Goal: Find specific page/section: Find specific page/section

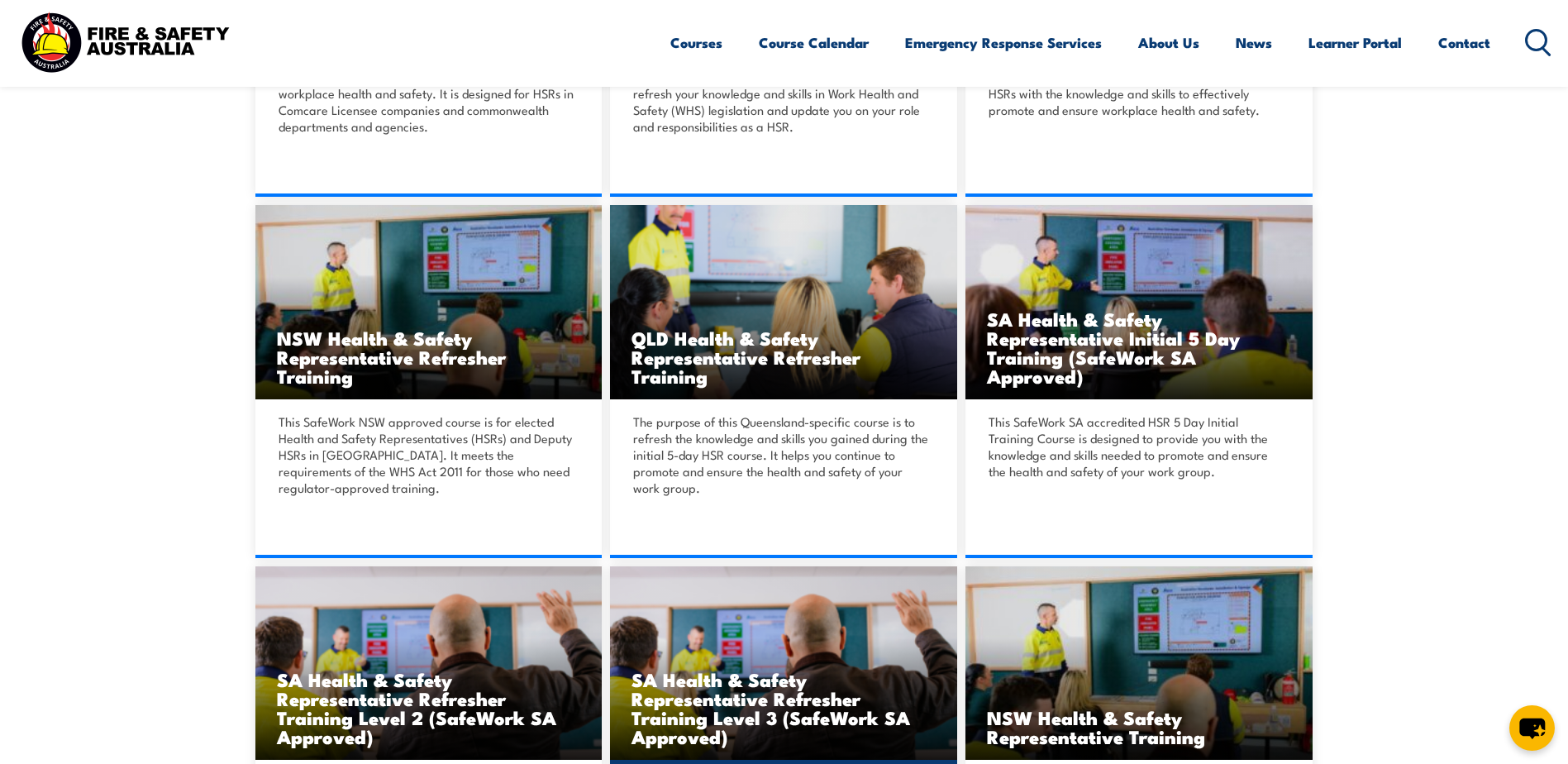
scroll to position [550, 0]
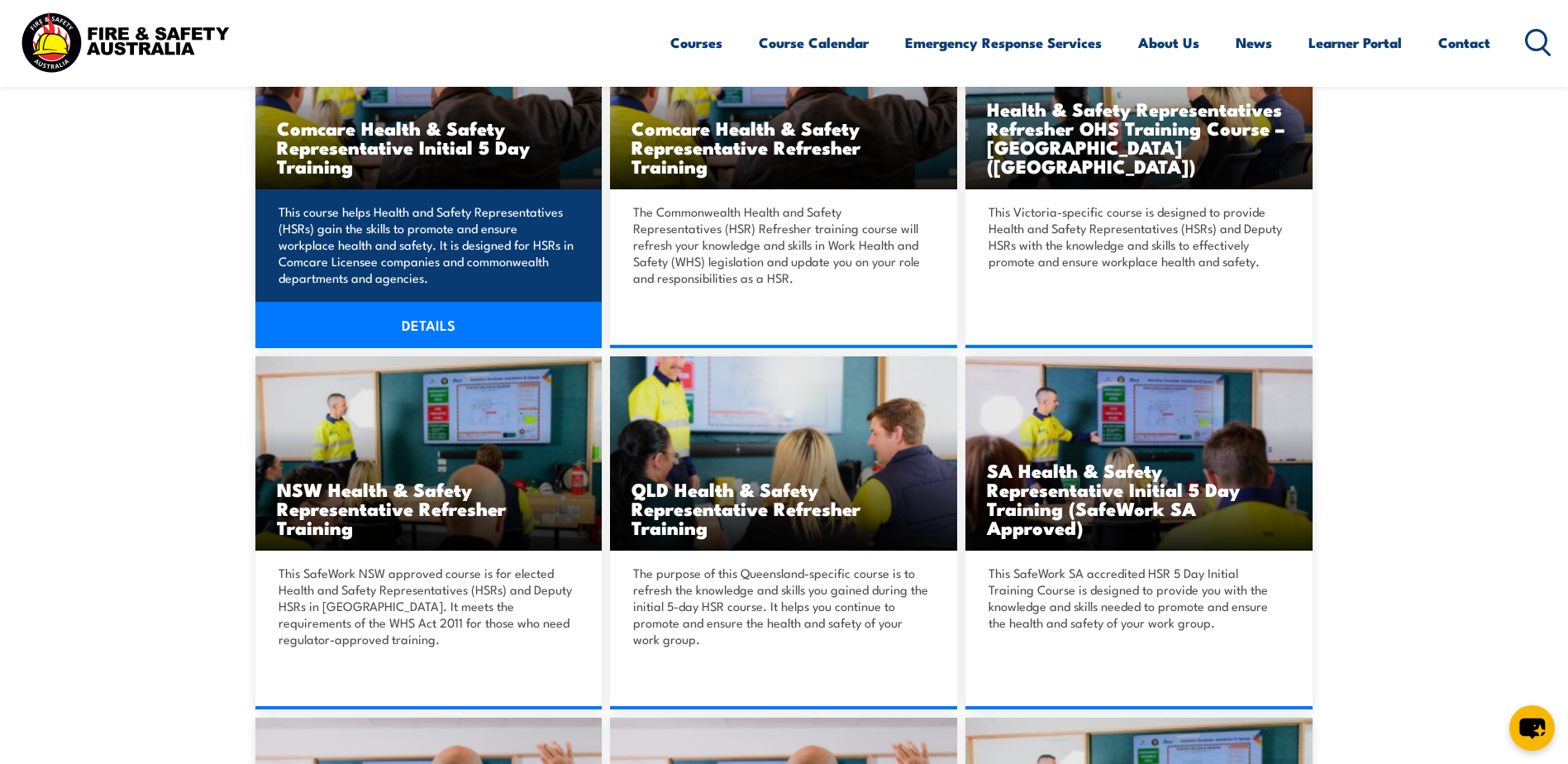
click at [450, 316] on link "DETAILS" at bounding box center [428, 325] width 347 height 47
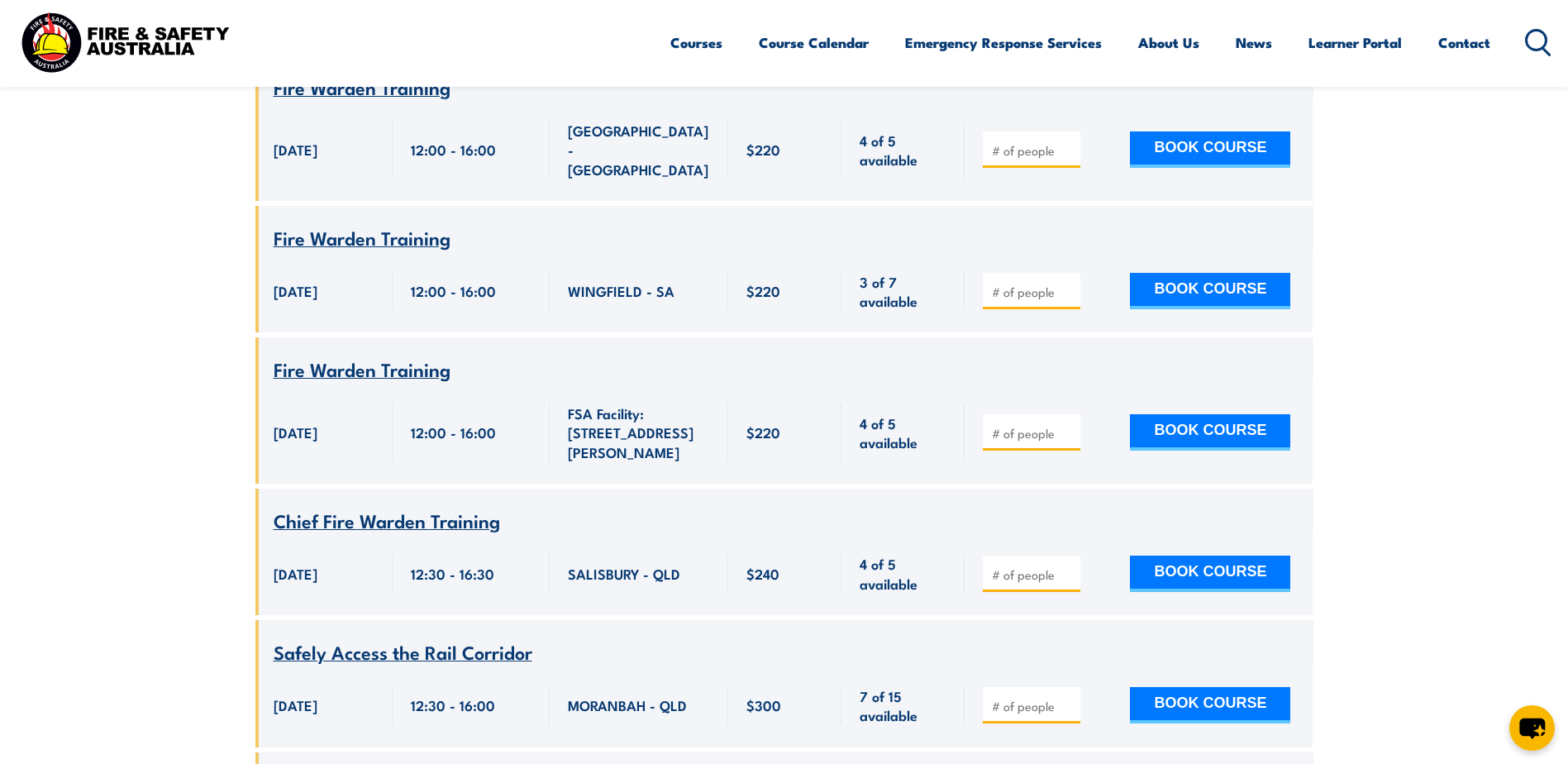
scroll to position [8846, 0]
